Goal: Find specific page/section: Find specific page/section

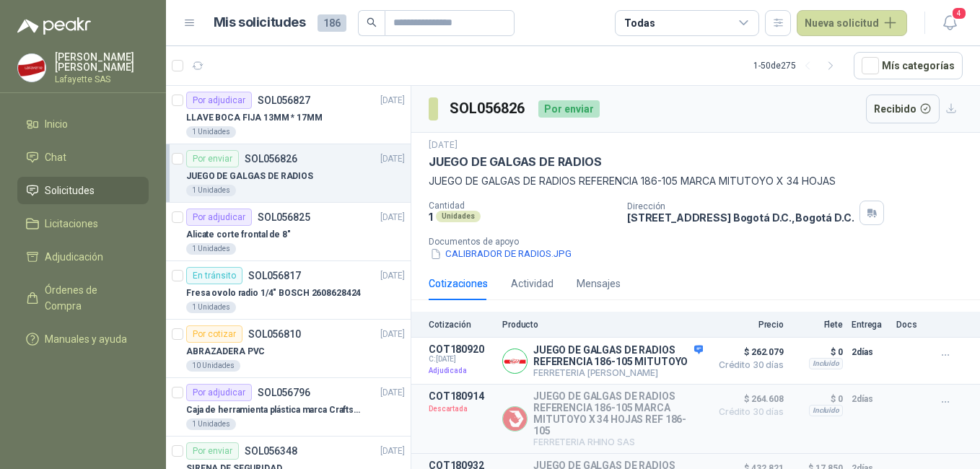
click at [272, 184] on div "JUEGO DE GALGAS DE RADIOS" at bounding box center [295, 175] width 219 height 17
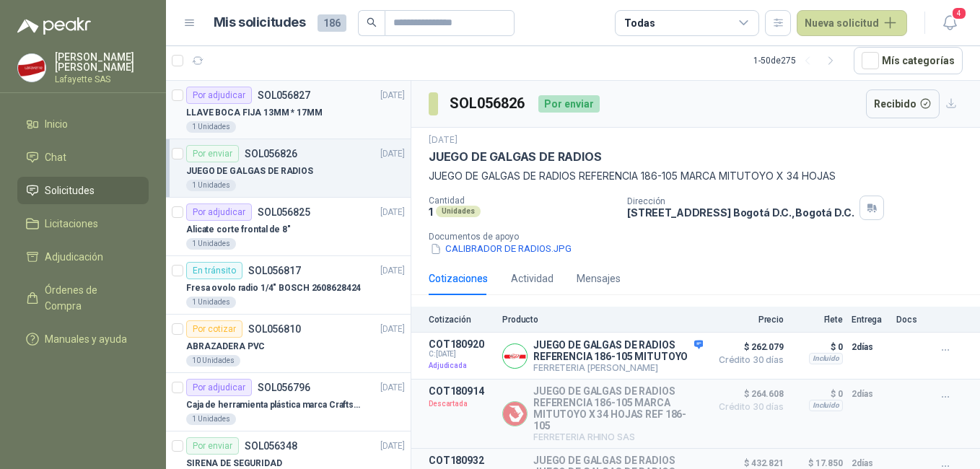
click at [279, 106] on p "LLAVE BOCA FIJA 13MM * 17MM" at bounding box center [254, 113] width 136 height 14
